Goal: Transaction & Acquisition: Purchase product/service

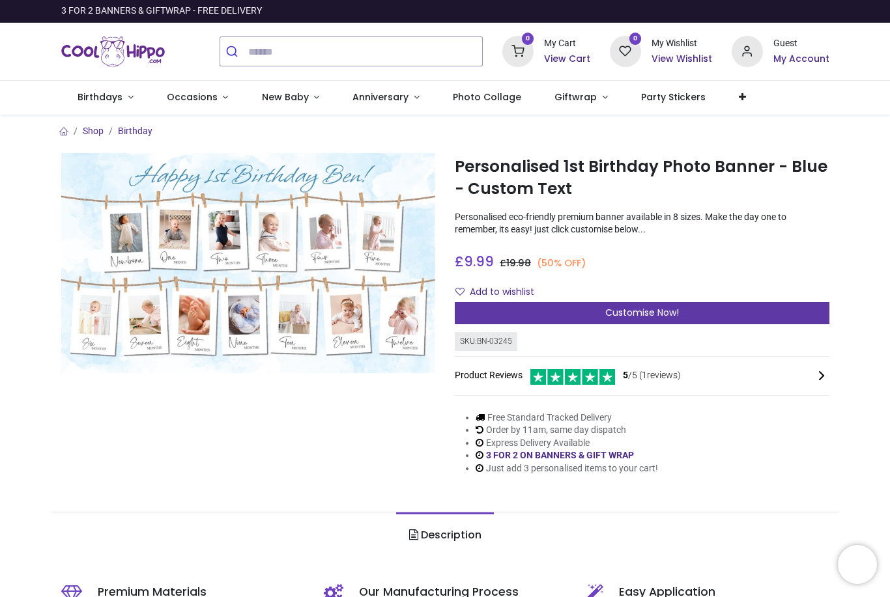
click at [764, 308] on div "Customise Now!" at bounding box center [642, 313] width 375 height 22
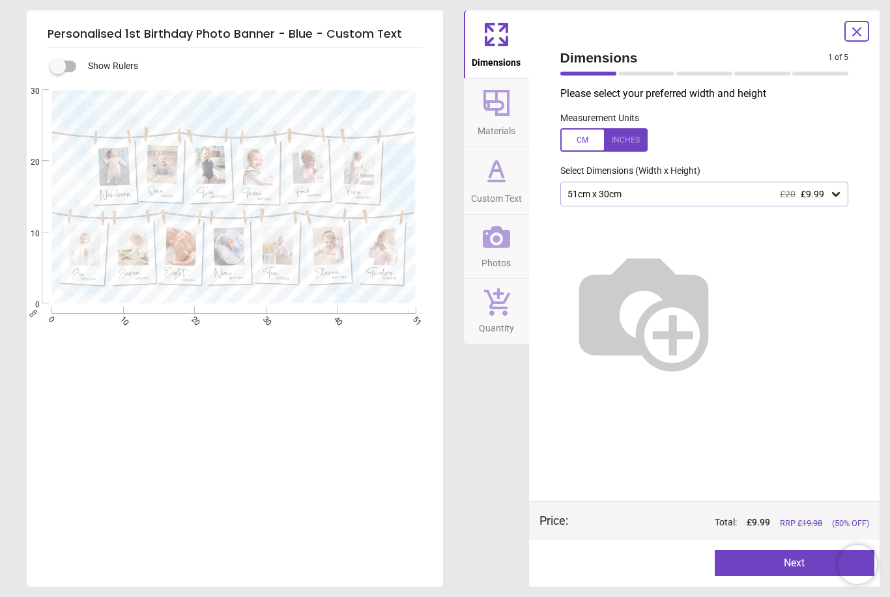
click at [828, 200] on div "51cm x 30cm £20 £9.99" at bounding box center [704, 194] width 289 height 25
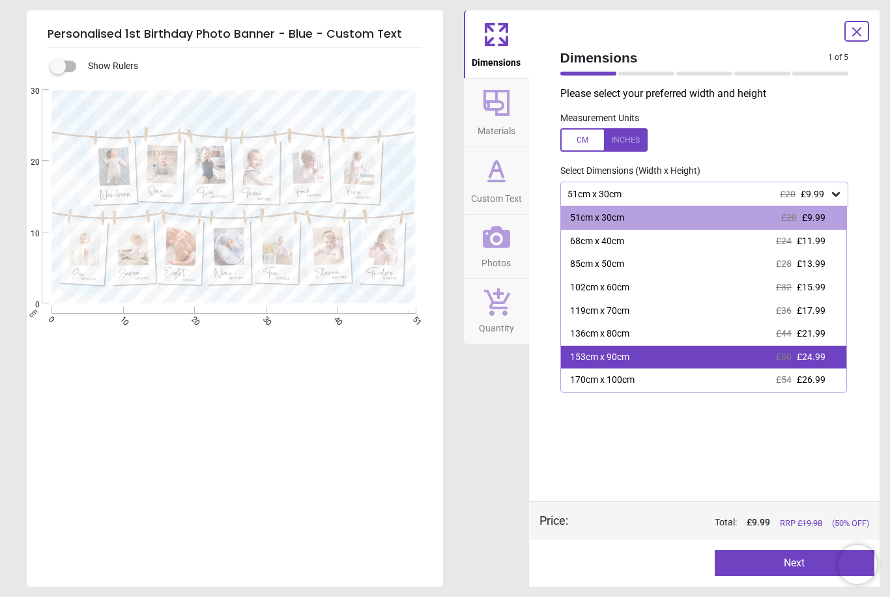
click at [812, 360] on div "153cm x 90cm £50 £24.99" at bounding box center [704, 357] width 286 height 23
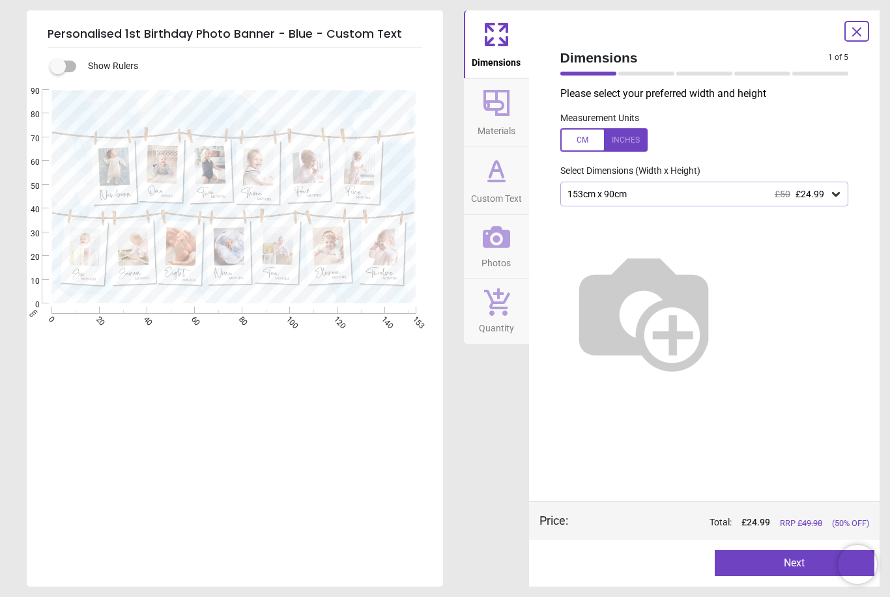
click at [832, 200] on div "153cm x 90cm £50 £24.99" at bounding box center [704, 194] width 289 height 25
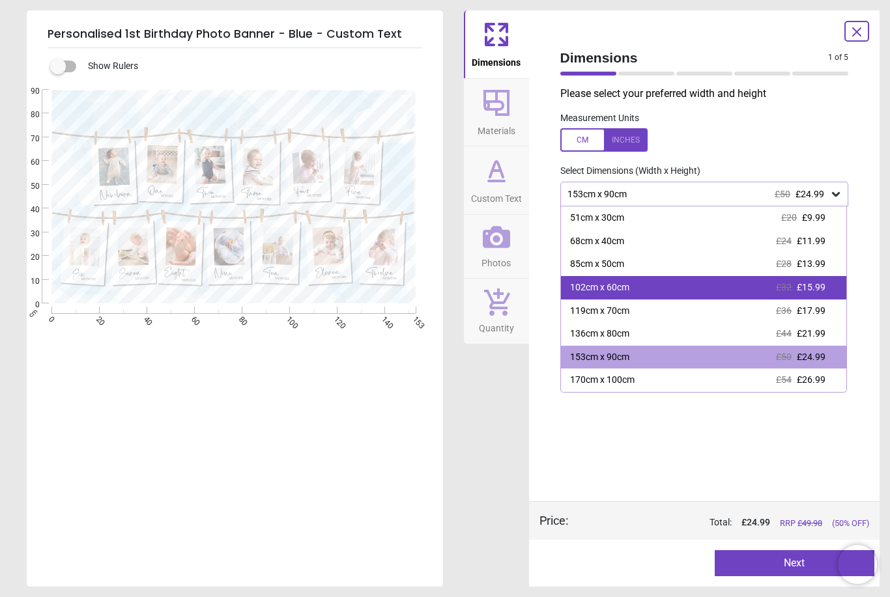
click at [818, 284] on span "£15.99" at bounding box center [811, 287] width 29 height 10
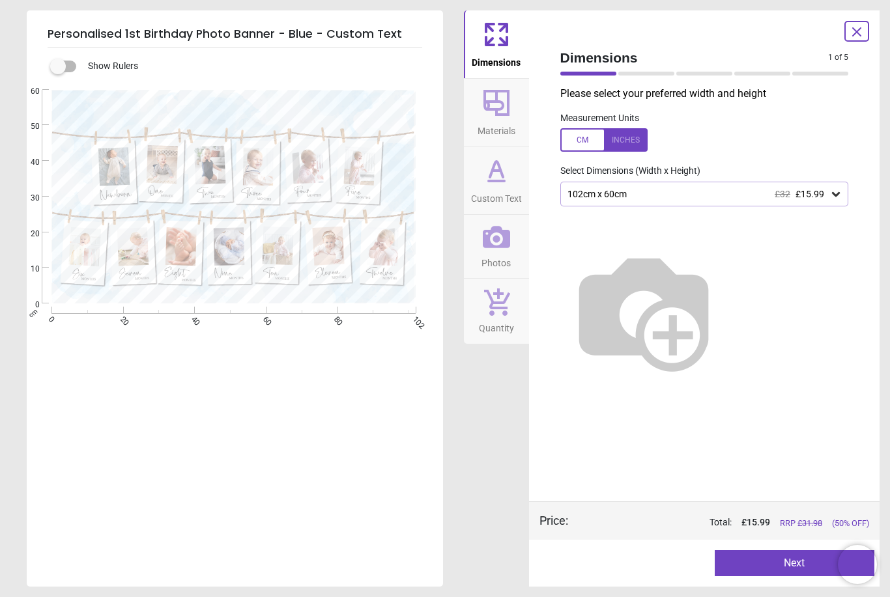
click at [489, 192] on span "Custom Text" at bounding box center [496, 196] width 51 height 20
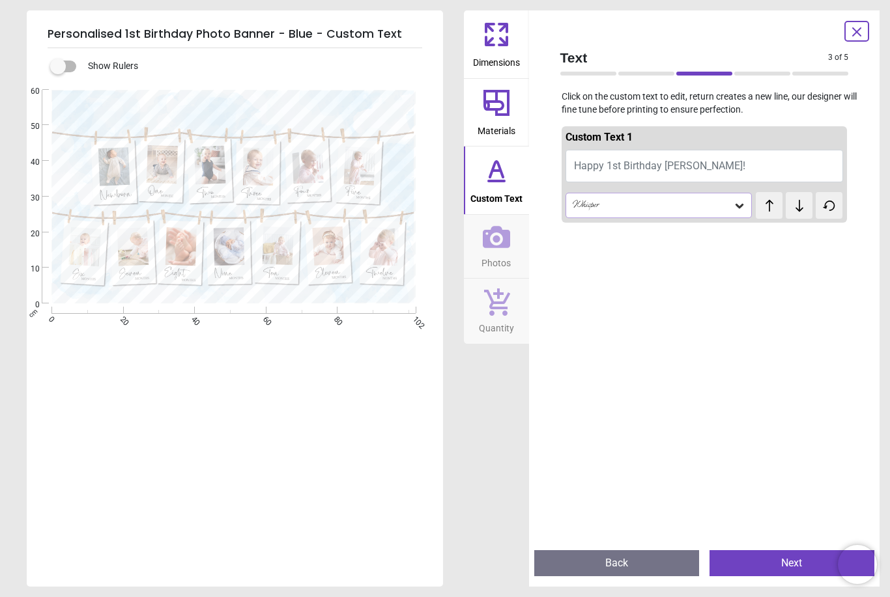
click at [737, 201] on icon at bounding box center [739, 205] width 13 height 13
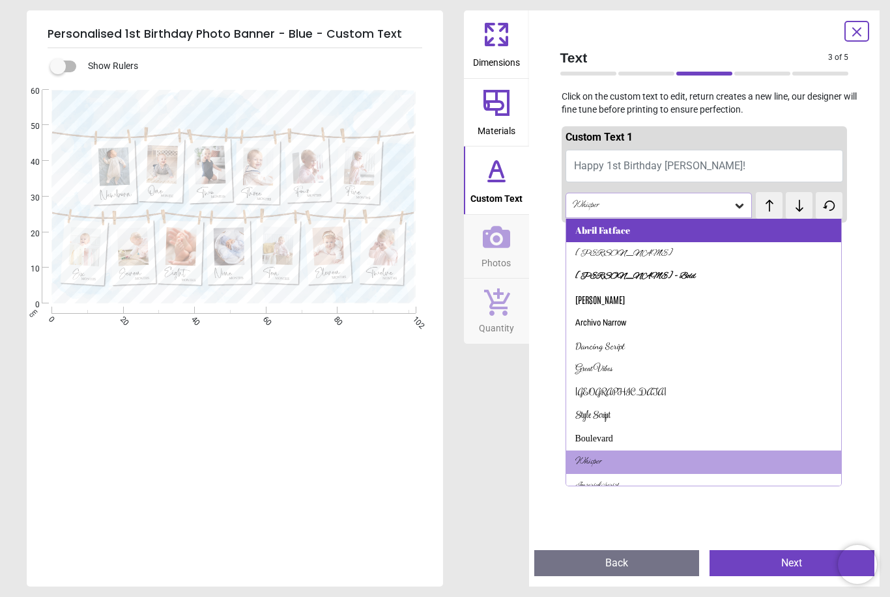
click at [616, 235] on div "Abril Fatface" at bounding box center [602, 230] width 55 height 13
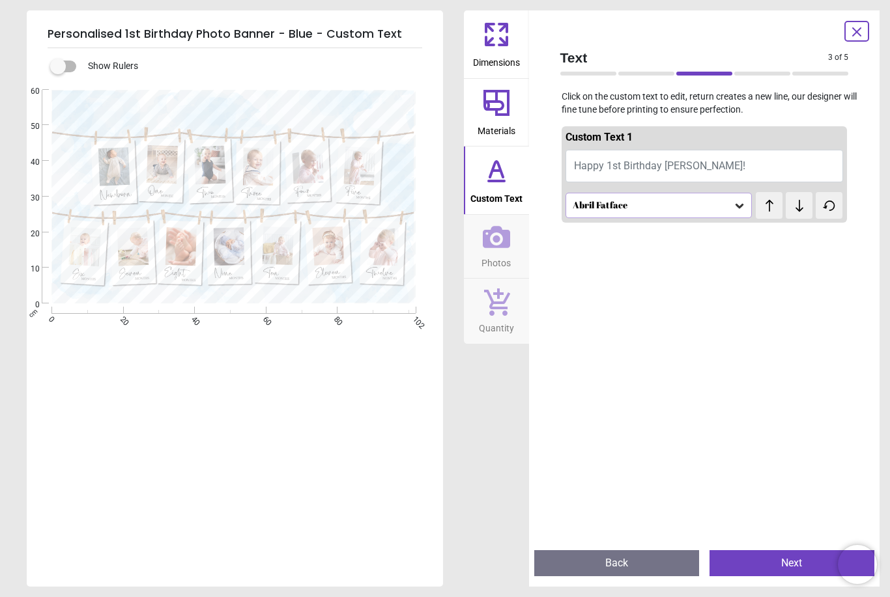
click at [723, 211] on div "Abril Fatface" at bounding box center [659, 205] width 187 height 25
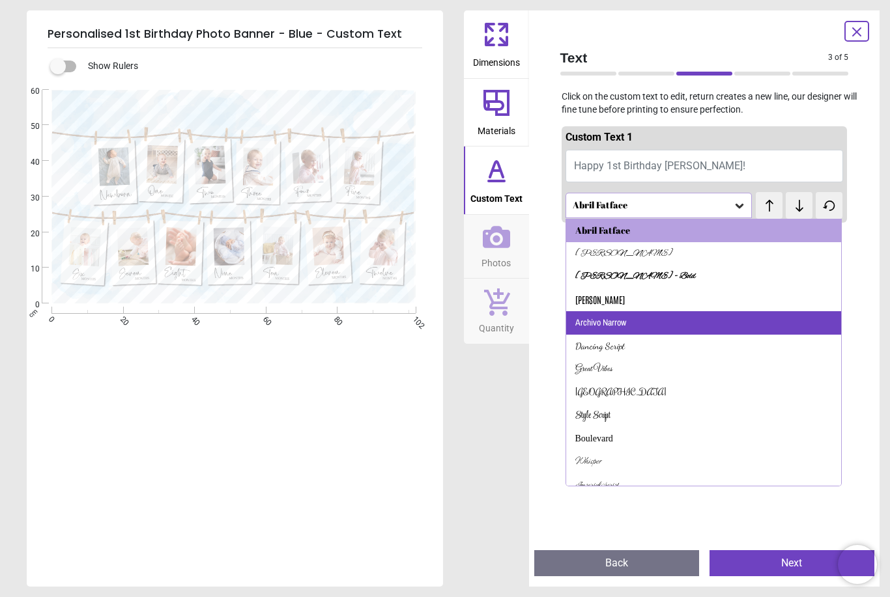
click at [627, 327] on div "Archivo Narrow" at bounding box center [704, 322] width 276 height 23
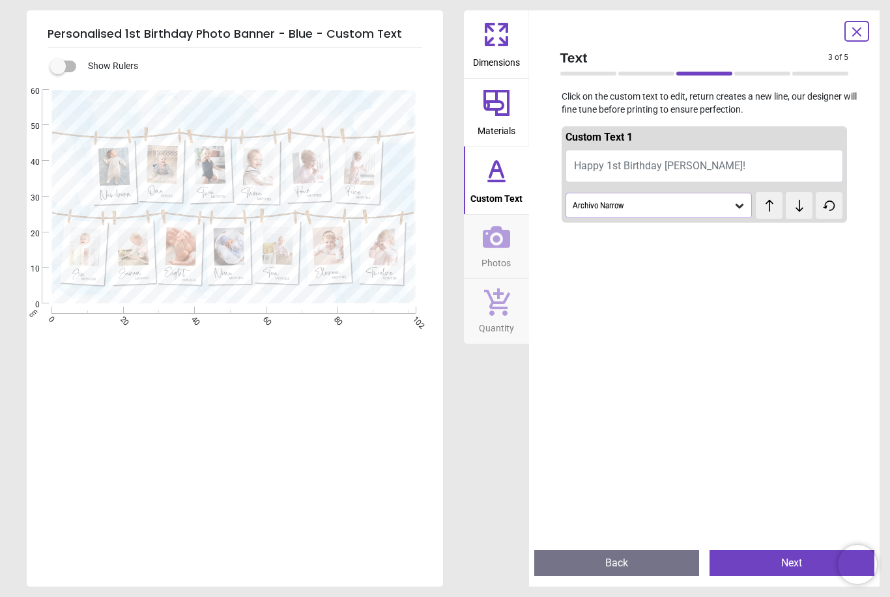
click at [716, 205] on div "Archivo Narrow" at bounding box center [652, 205] width 162 height 11
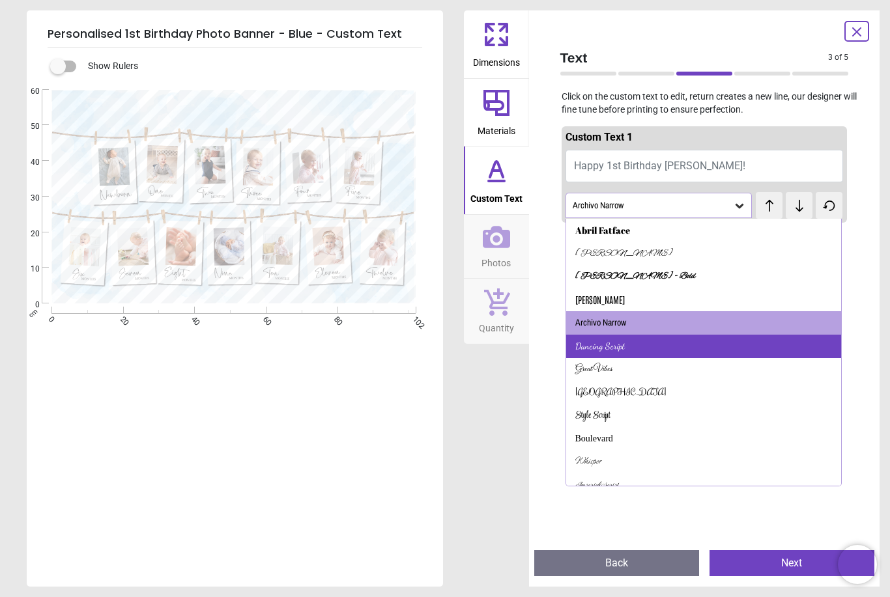
click at [654, 352] on div "Dancing Script" at bounding box center [704, 346] width 276 height 23
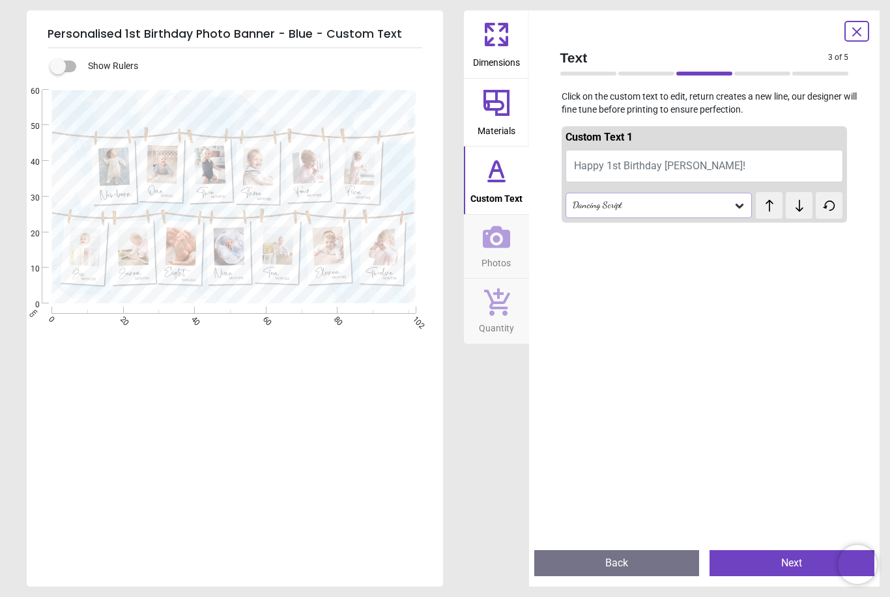
click at [672, 168] on span "Happy 1st Birthday [PERSON_NAME]!" at bounding box center [659, 166] width 171 height 12
click at [689, 167] on button "Happy 1st Birthday [PERSON_NAME]!" at bounding box center [705, 166] width 278 height 33
click at [605, 179] on button "Happy 1st Birthday [PERSON_NAME]!" at bounding box center [705, 166] width 278 height 33
type textarea "**********"
click at [714, 205] on div "Dancing Script" at bounding box center [652, 205] width 162 height 11
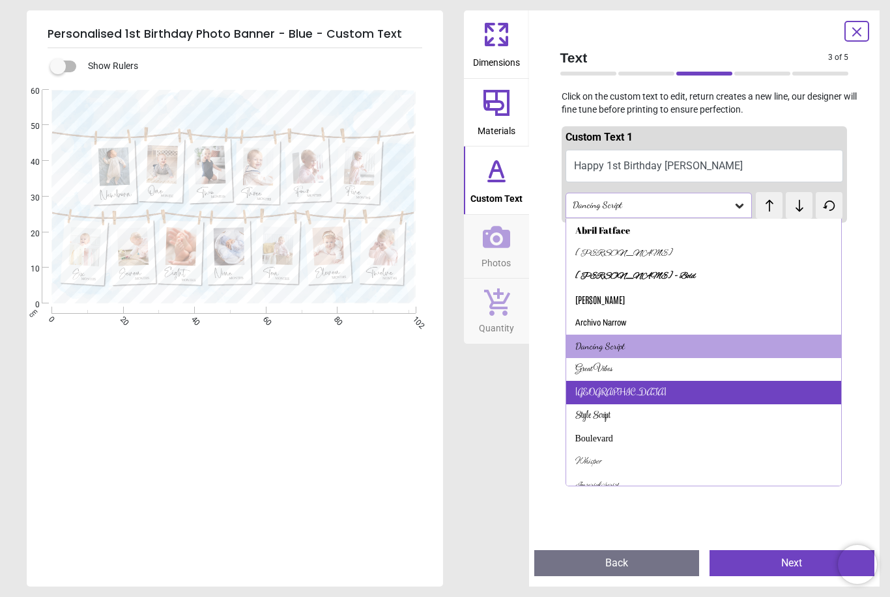
click at [603, 389] on div "[GEOGRAPHIC_DATA]" at bounding box center [620, 392] width 91 height 13
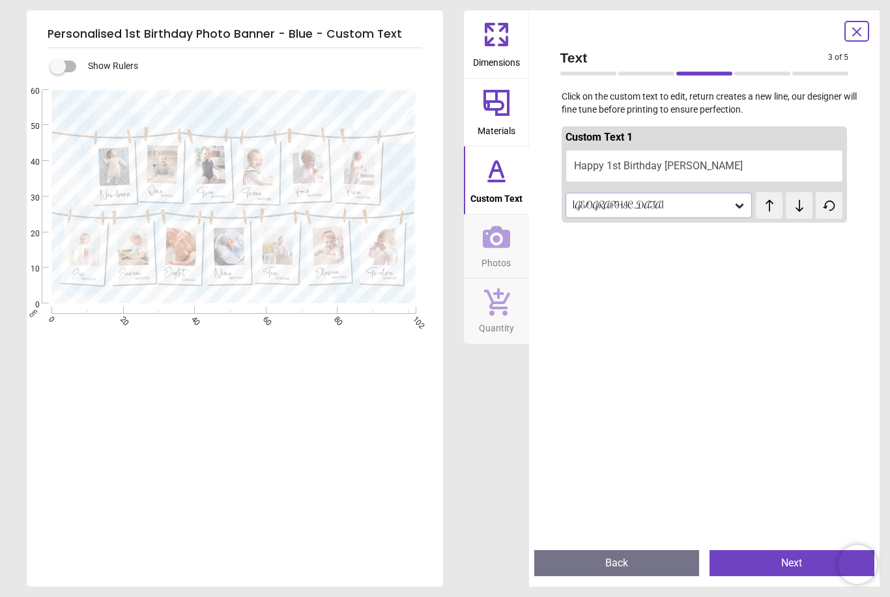
click at [669, 210] on div "[GEOGRAPHIC_DATA]" at bounding box center [659, 205] width 187 height 25
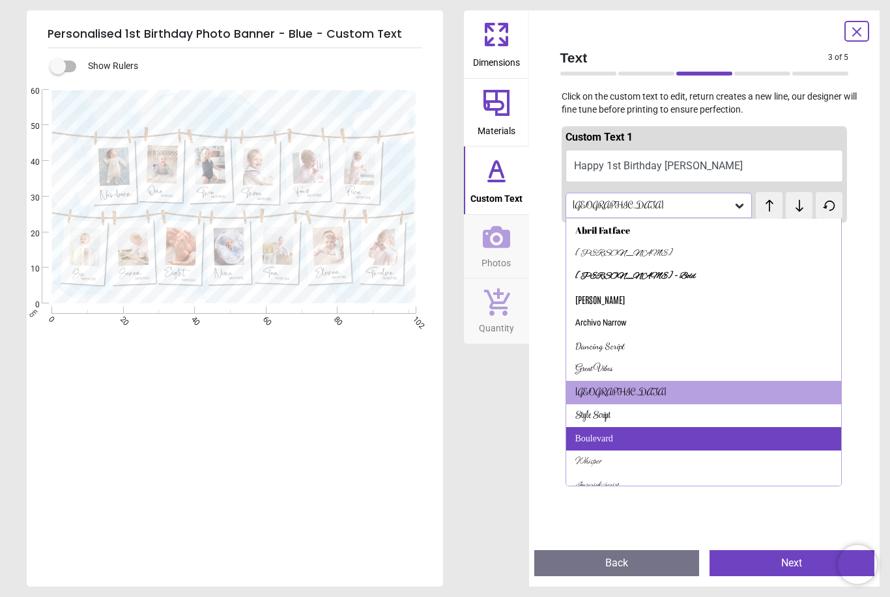
click at [632, 437] on div "Boulevard" at bounding box center [704, 438] width 276 height 23
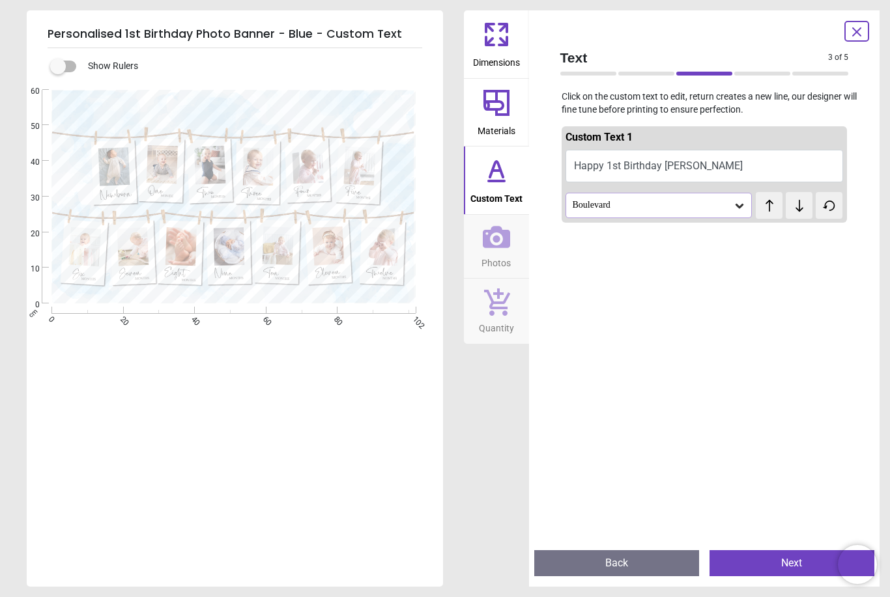
click at [725, 207] on div "Boulevard" at bounding box center [652, 205] width 162 height 11
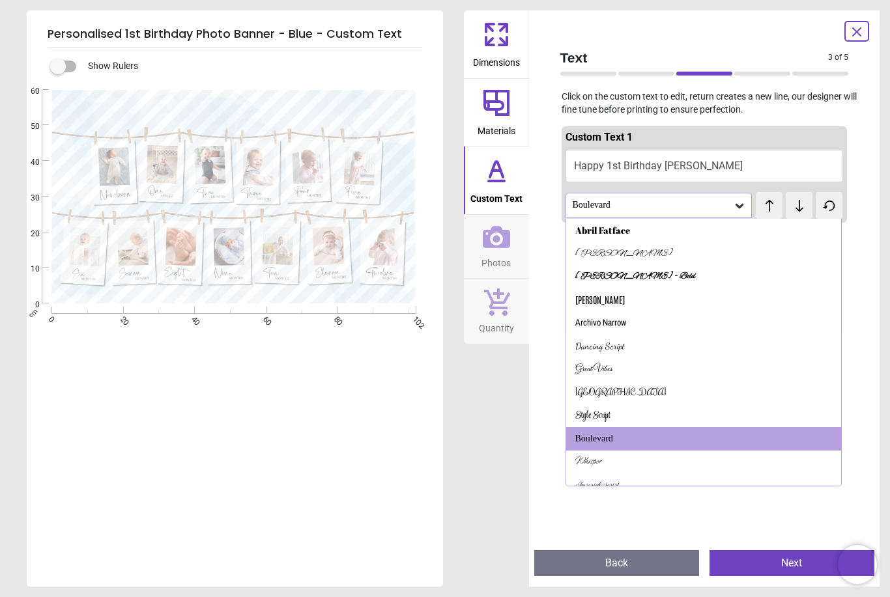
click at [538, 483] on div "Text 3 of 5 3 of 6 Click on the custom text to edit, return creates a new line,…" at bounding box center [704, 298] width 351 height 577
click at [498, 102] on icon at bounding box center [496, 103] width 26 height 26
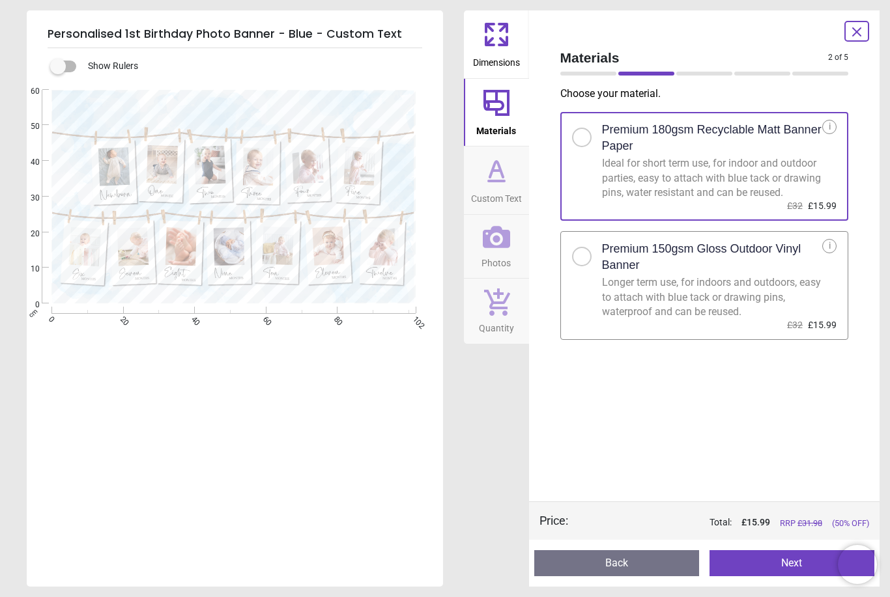
click at [497, 55] on span "Dimensions" at bounding box center [496, 60] width 47 height 20
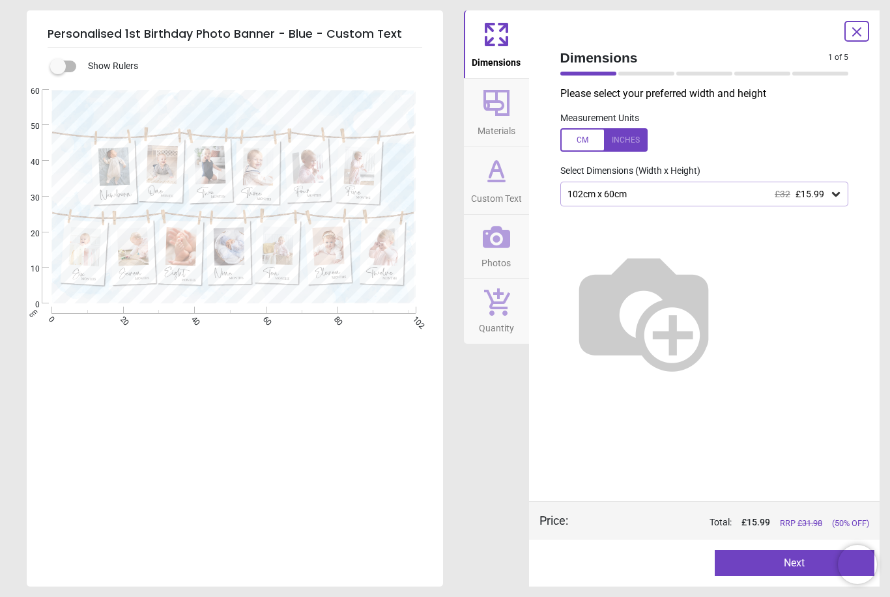
click at [832, 198] on icon at bounding box center [835, 194] width 13 height 13
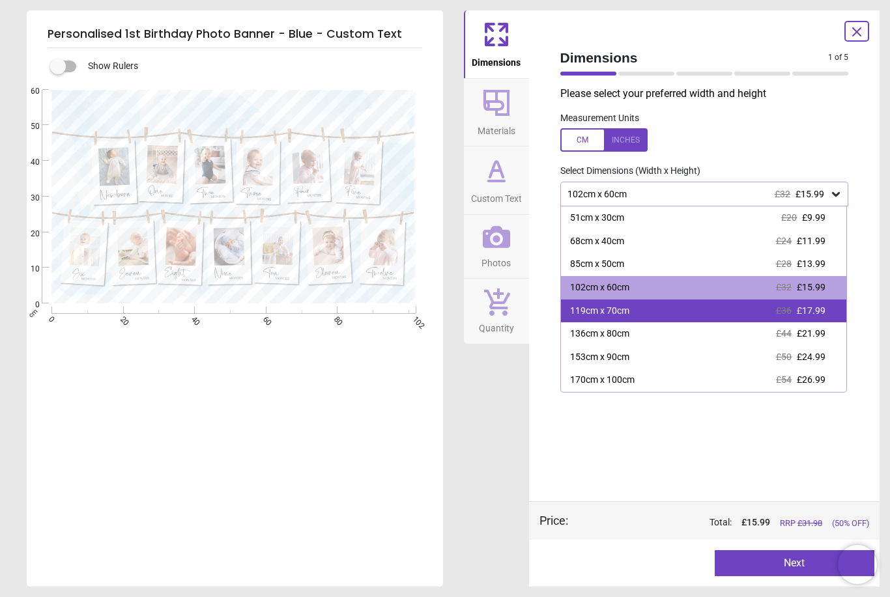
click at [812, 314] on div "£36 £17.99" at bounding box center [801, 311] width 50 height 13
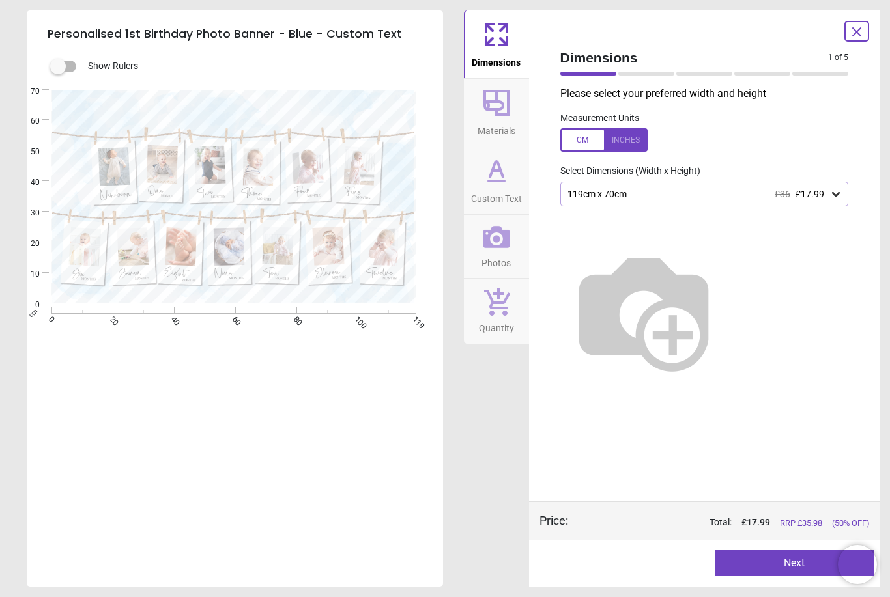
click at [833, 199] on icon at bounding box center [835, 194] width 13 height 13
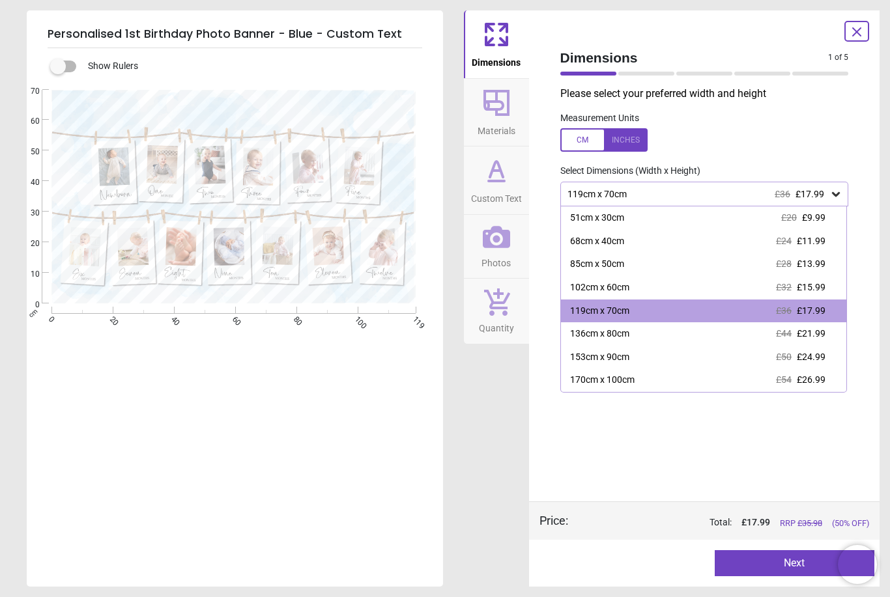
click at [751, 457] on div "Please select your preferred width and height Measurement Units Select Dimensio…" at bounding box center [704, 294] width 309 height 415
click at [802, 436] on div "Please select your preferred width and height Measurement Units Select Dimensio…" at bounding box center [704, 294] width 309 height 415
click at [504, 119] on span "Materials" at bounding box center [497, 129] width 38 height 20
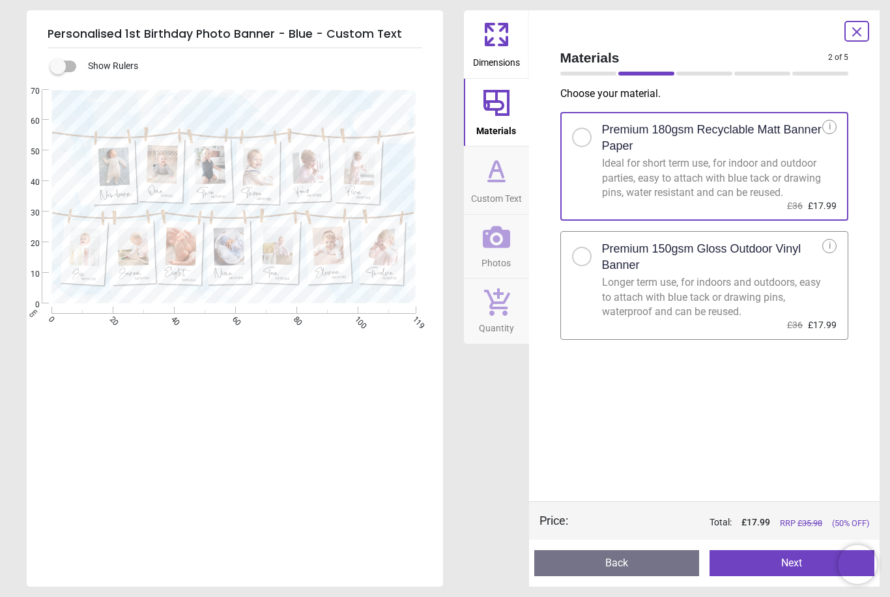
click at [508, 182] on icon at bounding box center [496, 170] width 31 height 31
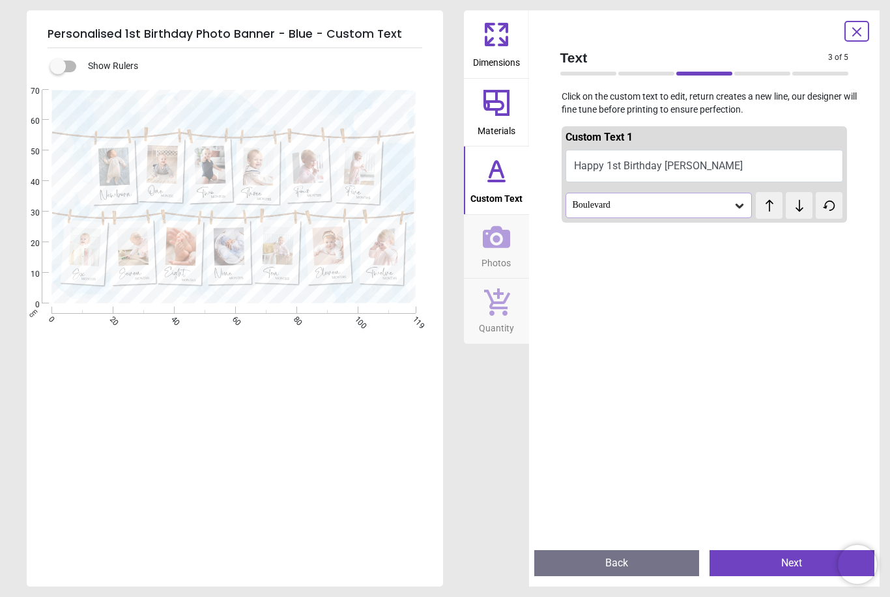
click at [499, 240] on icon at bounding box center [496, 236] width 27 height 27
